Goal: Task Accomplishment & Management: Use online tool/utility

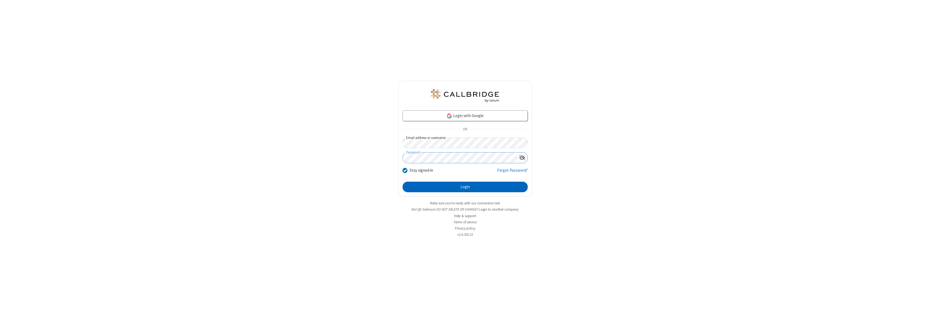
click at [465, 187] on button "Login" at bounding box center [465, 187] width 125 height 11
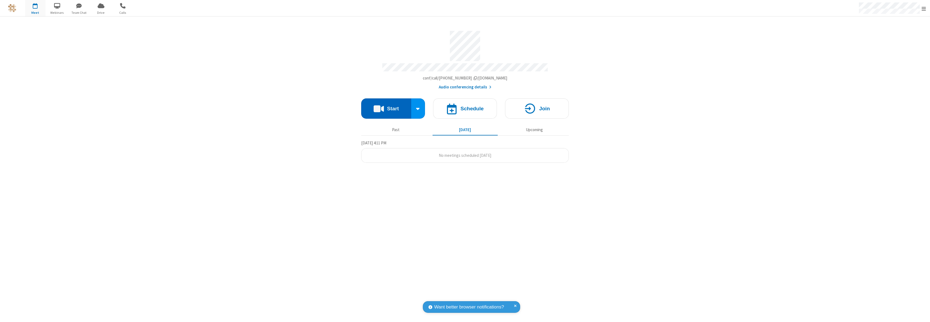
click at [386, 106] on button "Start" at bounding box center [386, 108] width 50 height 20
